Goal: Check status: Check status

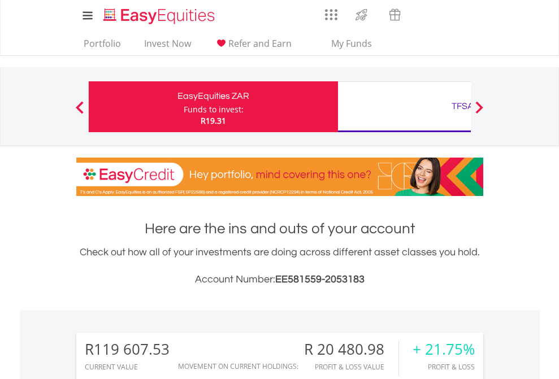
scroll to position [109, 177]
click at [184, 107] on div "Funds to invest:" at bounding box center [214, 109] width 60 height 11
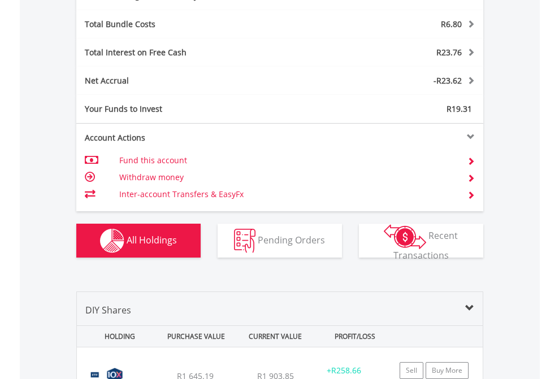
scroll to position [1347, 0]
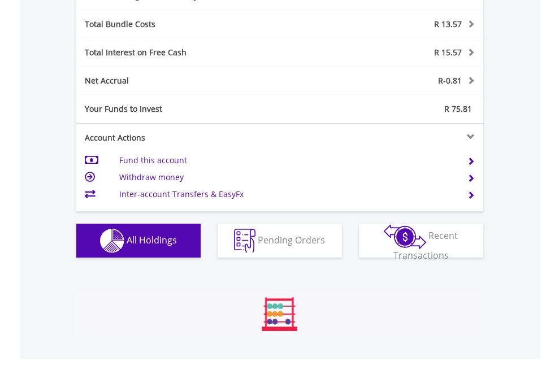
scroll to position [1347, 0]
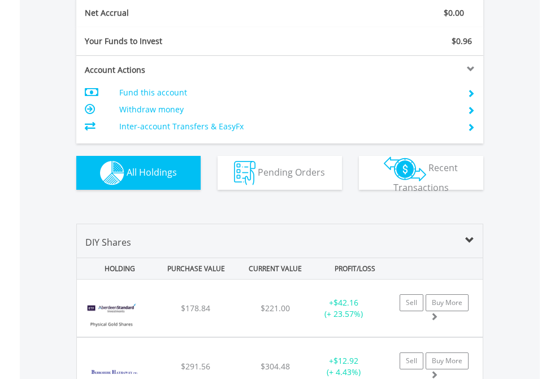
scroll to position [1279, 0]
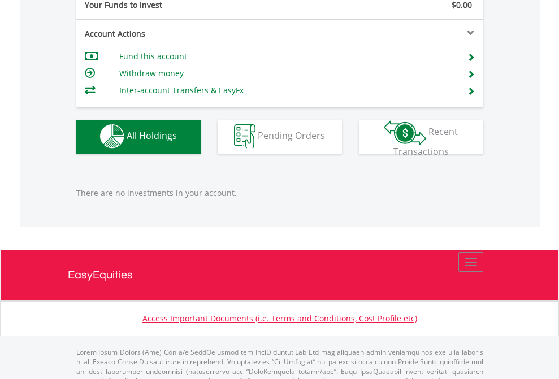
scroll to position [1119, 0]
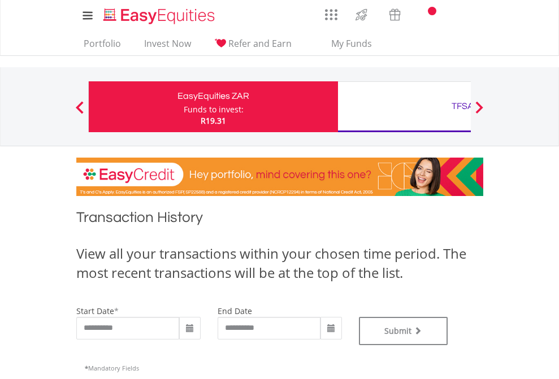
type input "**********"
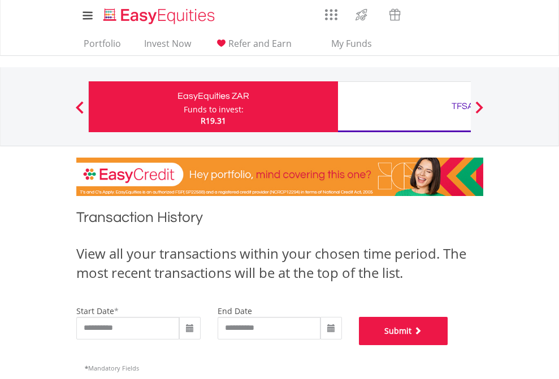
click at [448, 345] on button "Submit" at bounding box center [403, 331] width 89 height 28
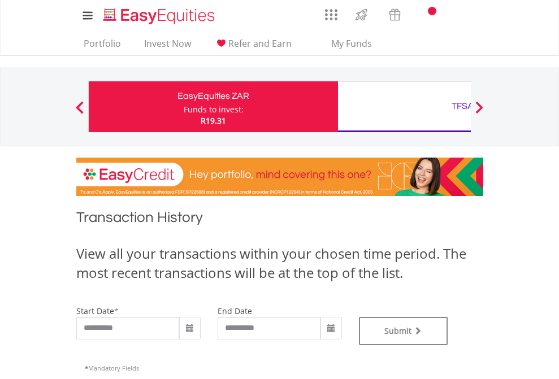
click at [404, 107] on div "TFSA" at bounding box center [463, 106] width 236 height 16
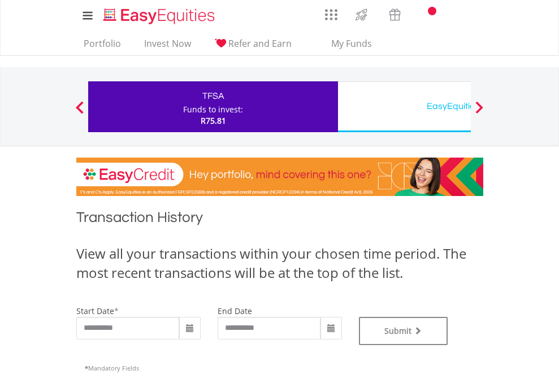
scroll to position [458, 0]
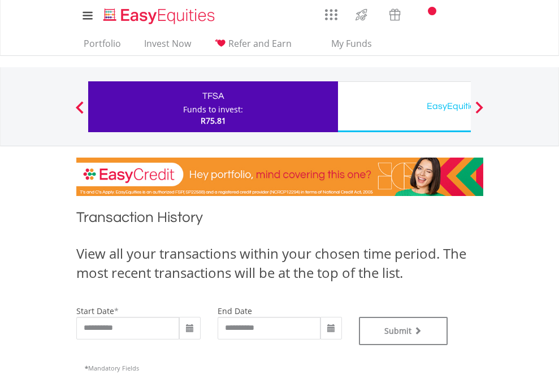
click at [404, 107] on div "EasyEquities USD" at bounding box center [463, 106] width 236 height 16
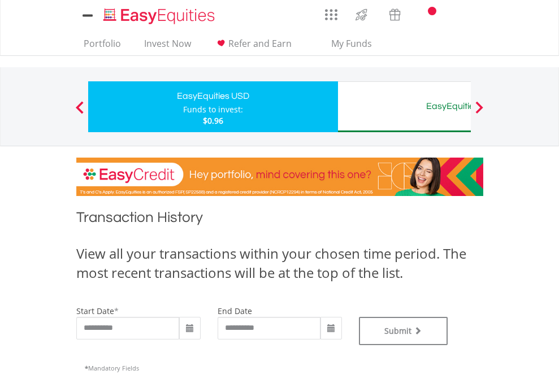
type input "**********"
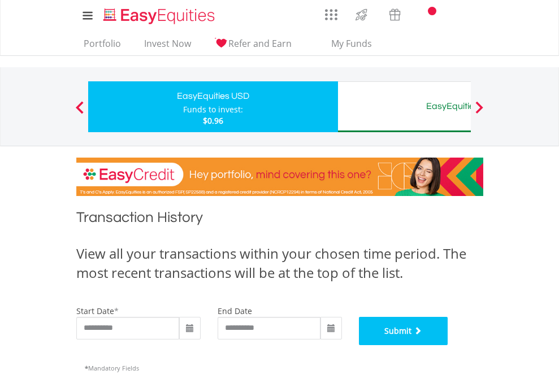
click at [448, 345] on button "Submit" at bounding box center [403, 331] width 89 height 28
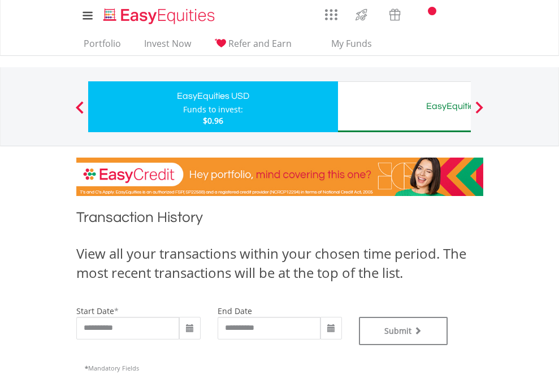
click at [404, 107] on div "EasyEquities AUD" at bounding box center [463, 106] width 236 height 16
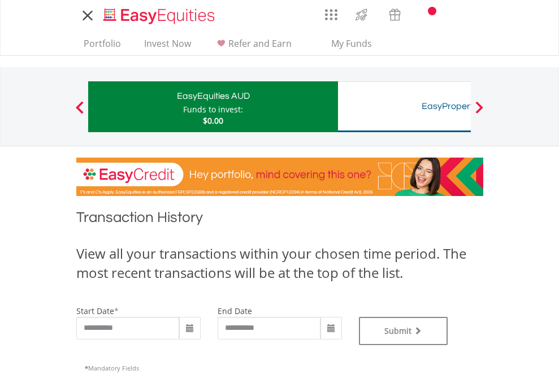
type input "**********"
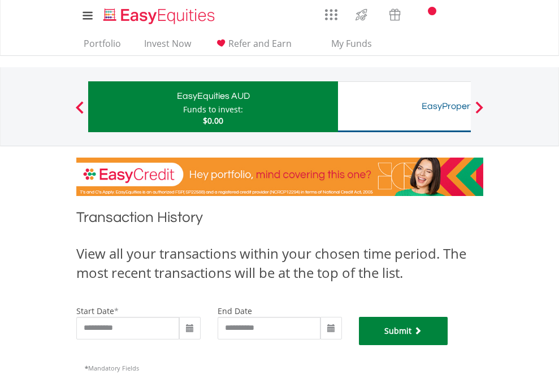
click at [448, 345] on button "Submit" at bounding box center [403, 331] width 89 height 28
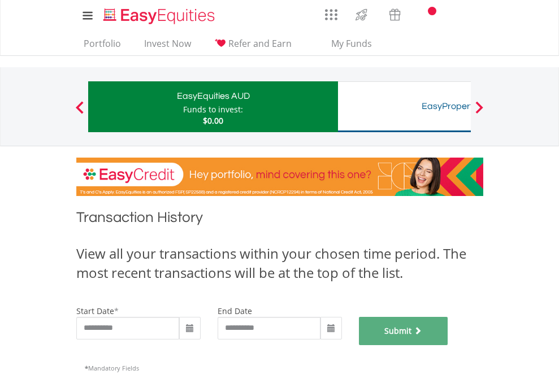
scroll to position [458, 0]
